Goal: Task Accomplishment & Management: Manage account settings

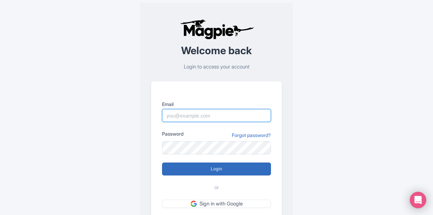
type input "[PERSON_NAME][EMAIL_ADDRESS][DOMAIN_NAME]"
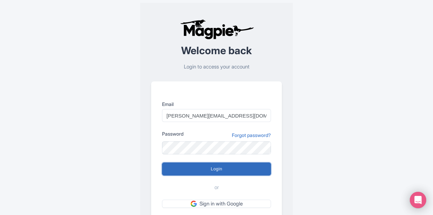
click at [194, 165] on input "Login" at bounding box center [216, 168] width 109 height 13
type input "Logging in..."
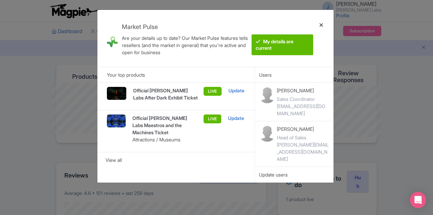
click at [321, 25] on div at bounding box center [321, 38] width 16 height 46
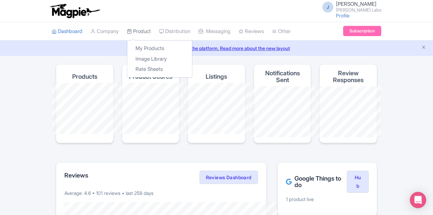
click at [127, 29] on link "Product" at bounding box center [139, 31] width 24 height 19
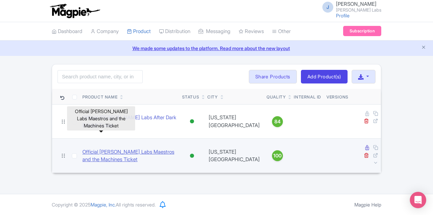
click at [114, 148] on link "Official Mercer Labs Maestros and the Machines Ticket" at bounding box center [129, 155] width 94 height 15
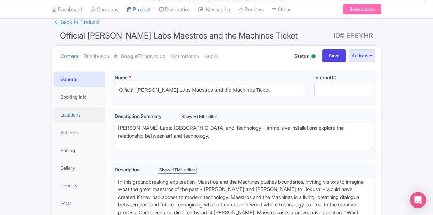
scroll to position [39, 0]
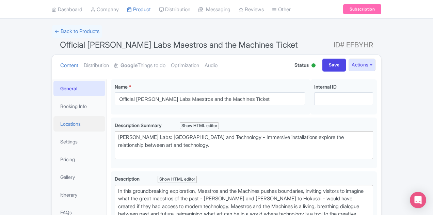
click at [53, 121] on link "Locations" at bounding box center [79, 123] width 52 height 15
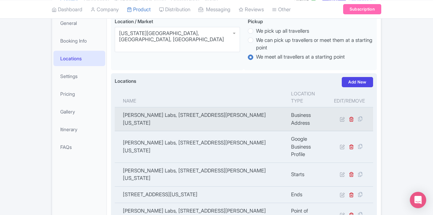
scroll to position [95, 0]
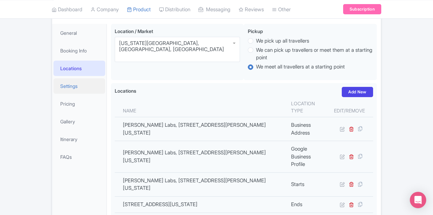
click at [53, 89] on link "Settings" at bounding box center [79, 85] width 52 height 15
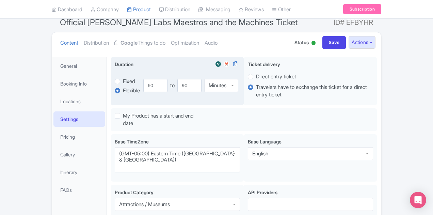
scroll to position [50, 0]
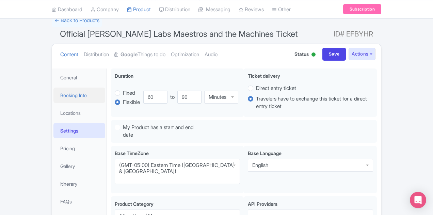
click at [53, 95] on link "Booking Info" at bounding box center [79, 95] width 52 height 15
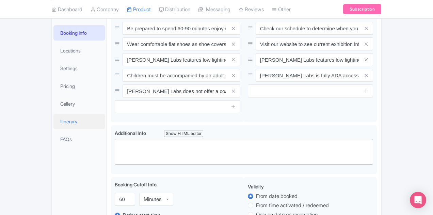
scroll to position [0, 0]
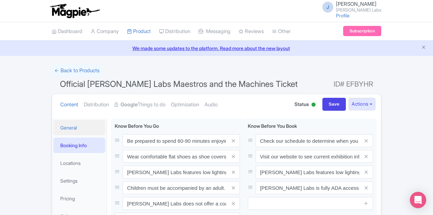
click at [53, 125] on link "General" at bounding box center [79, 127] width 52 height 15
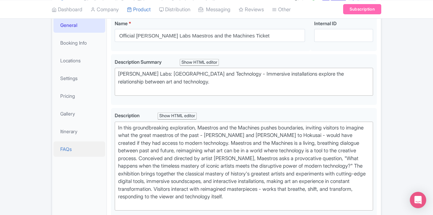
scroll to position [102, 0]
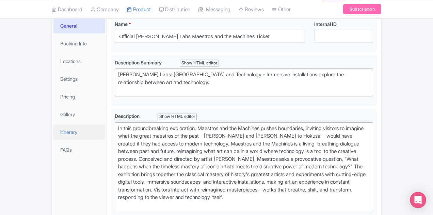
click at [53, 131] on link "Itinerary" at bounding box center [79, 131] width 52 height 15
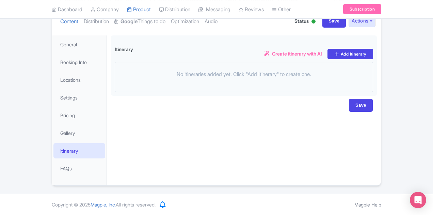
scroll to position [82, 0]
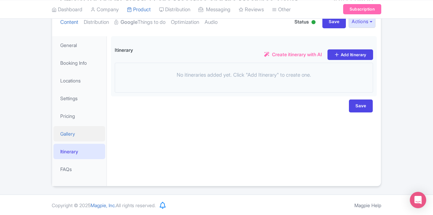
click at [53, 135] on link "Gallery" at bounding box center [79, 133] width 52 height 15
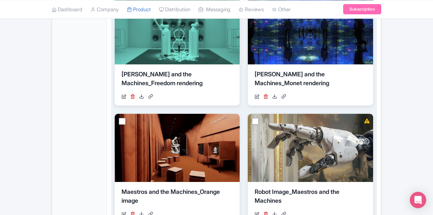
scroll to position [117, 0]
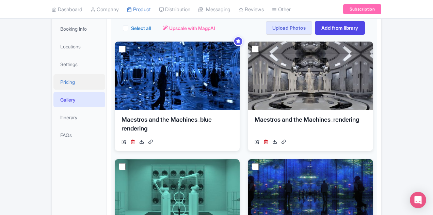
click at [53, 84] on link "Pricing" at bounding box center [79, 81] width 52 height 15
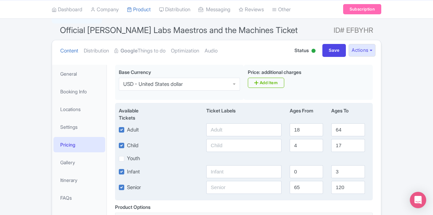
scroll to position [44, 0]
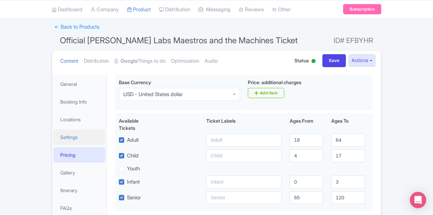
click at [53, 133] on link "Settings" at bounding box center [79, 136] width 52 height 15
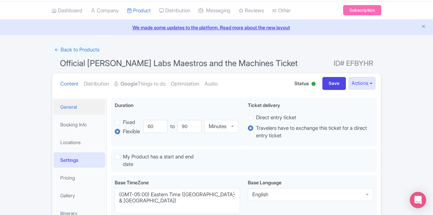
scroll to position [16, 0]
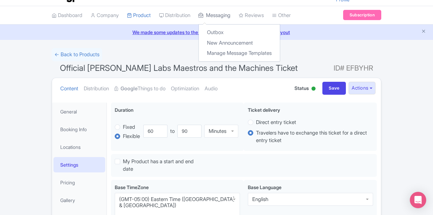
click at [199, 16] on link "Messaging" at bounding box center [215, 15] width 32 height 19
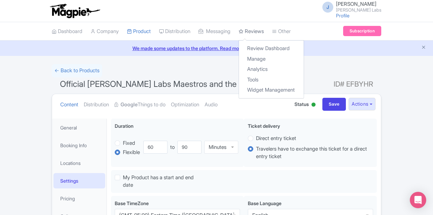
click at [239, 32] on link "Reviews" at bounding box center [251, 31] width 25 height 19
